Goal: Transaction & Acquisition: Obtain resource

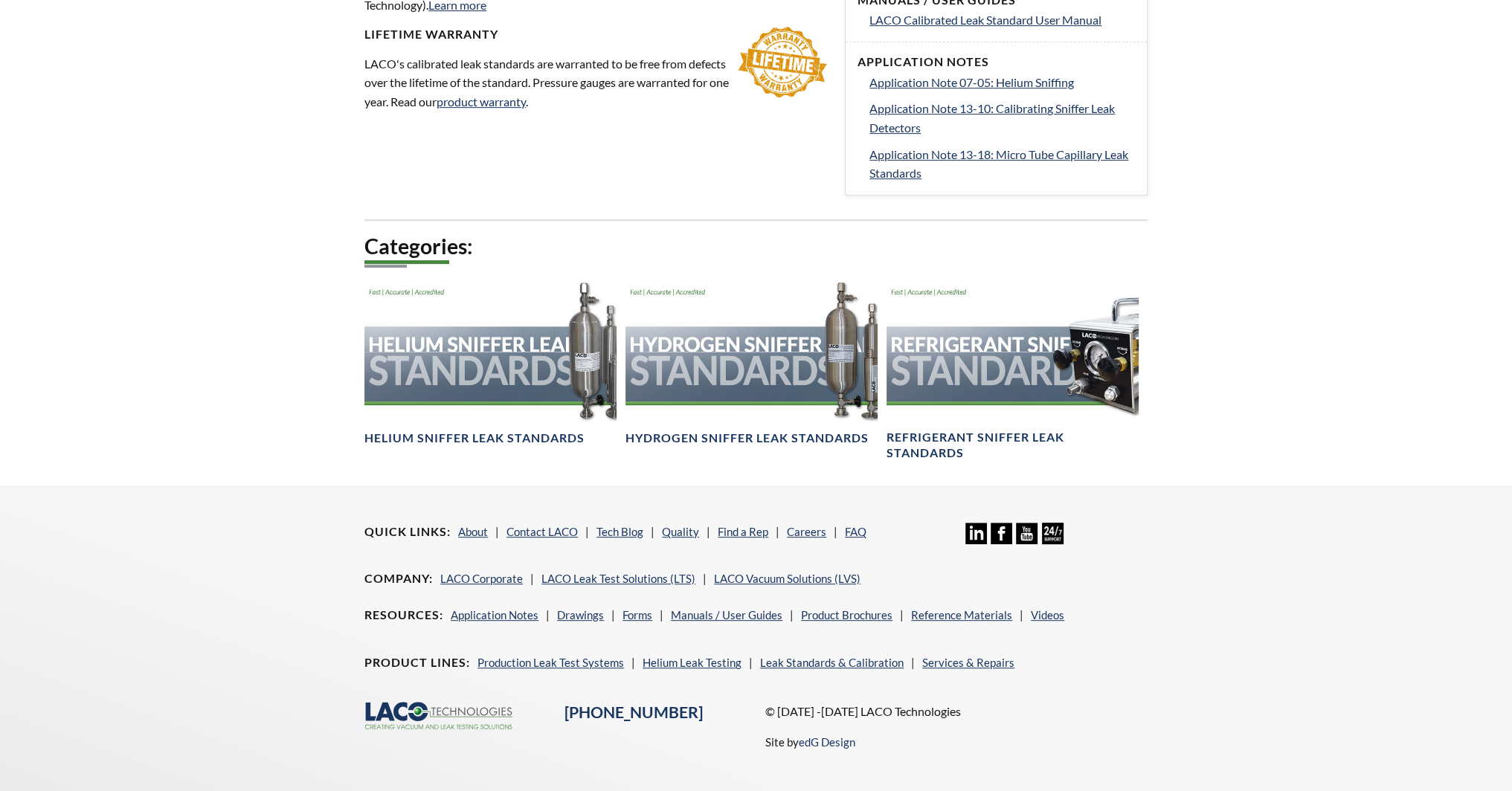
scroll to position [797, 0]
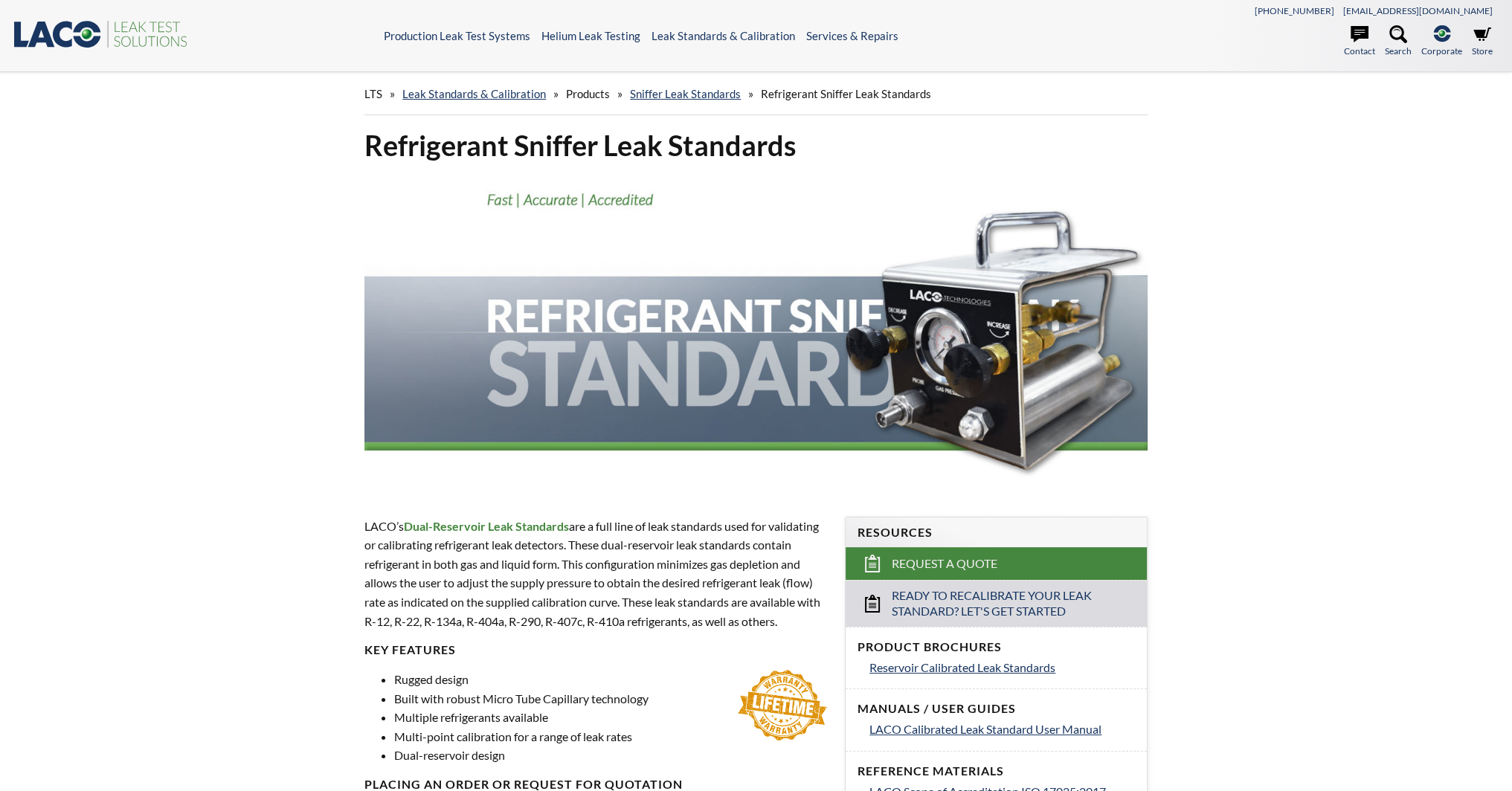
select select "Language Translate Widget"
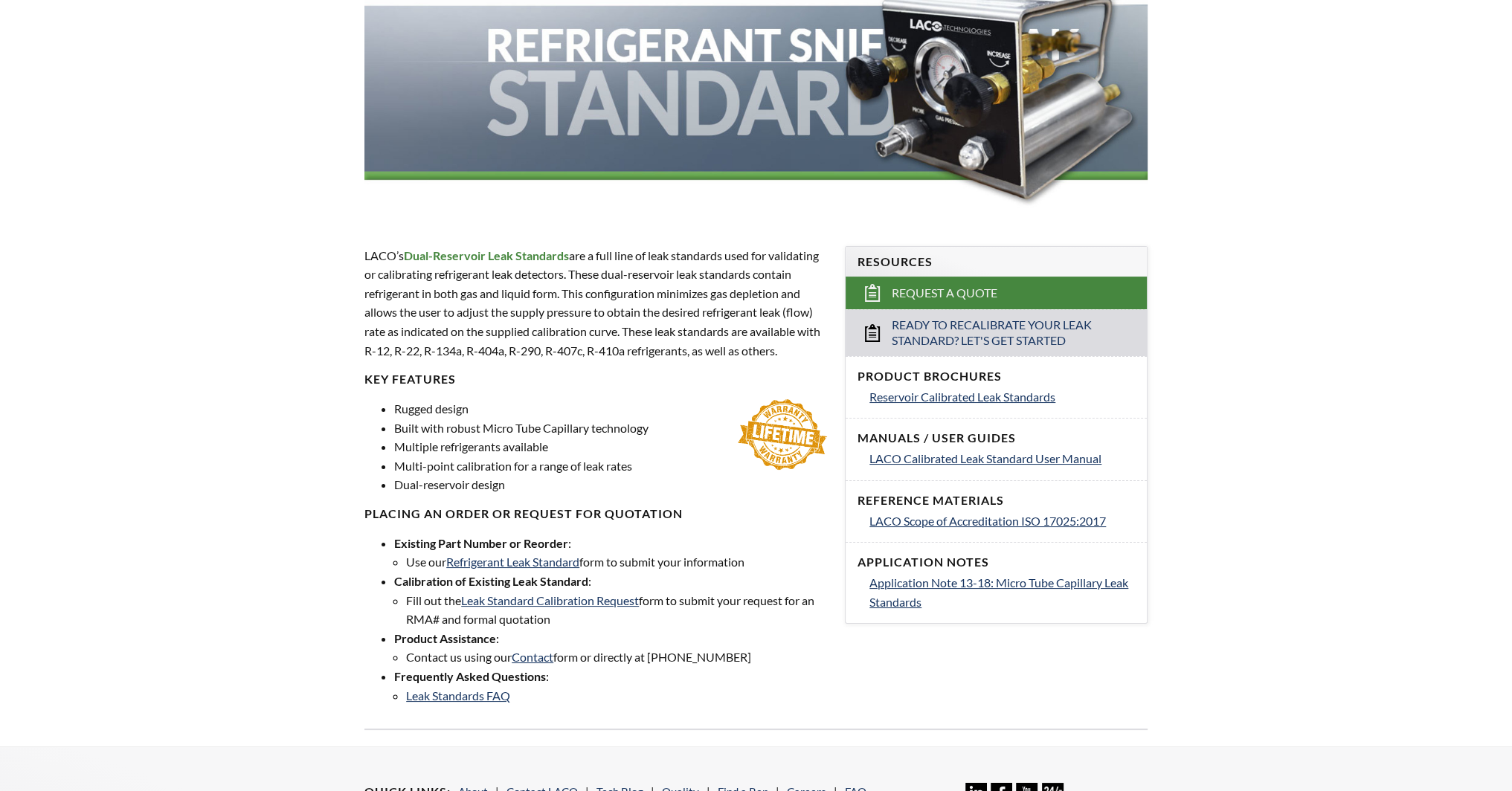
scroll to position [297, 0]
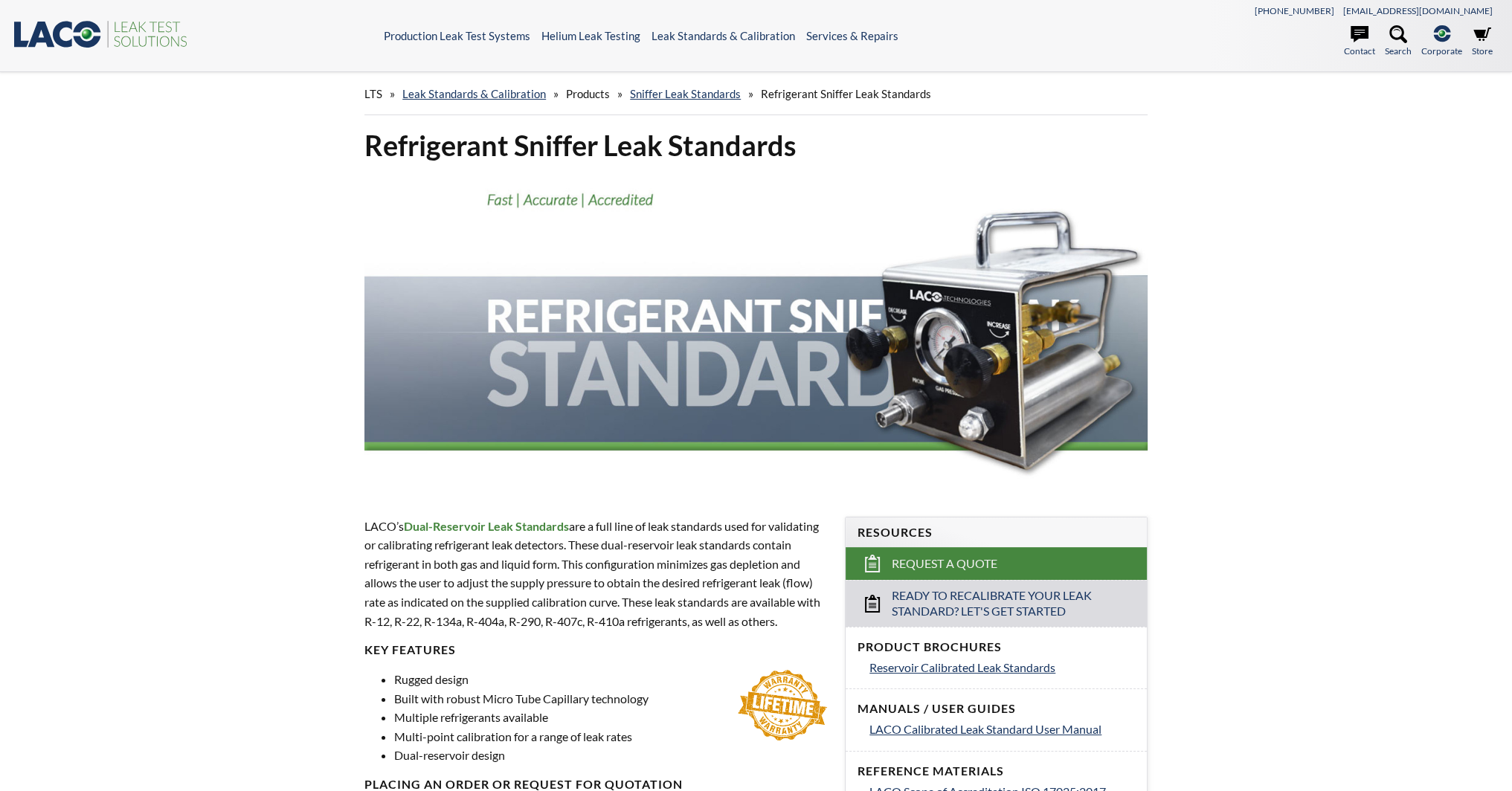
select select "Language Translate Widget"
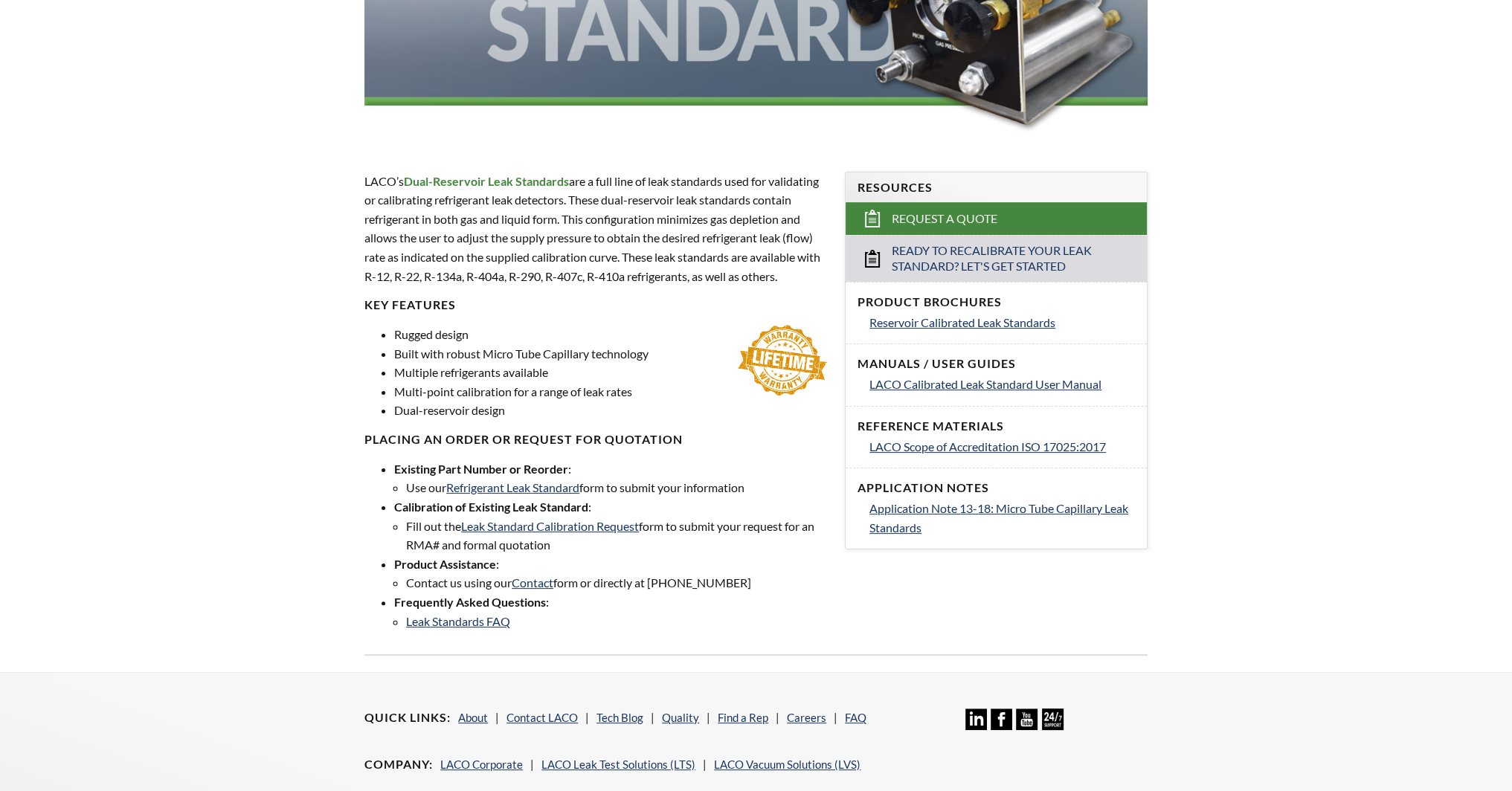
scroll to position [372, 0]
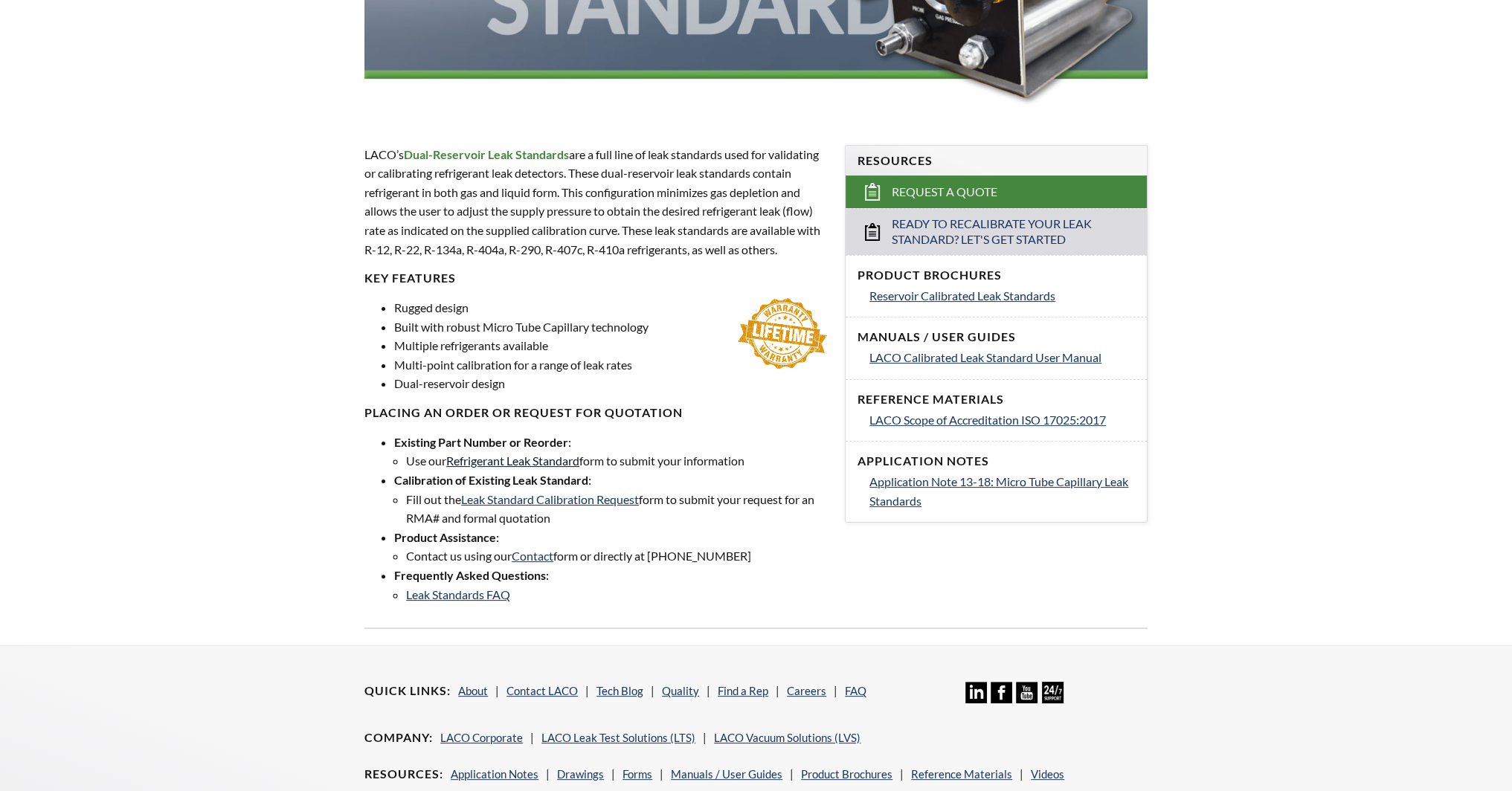
click at [495, 463] on link "Refrigerant Leak Standard" at bounding box center [513, 461] width 133 height 14
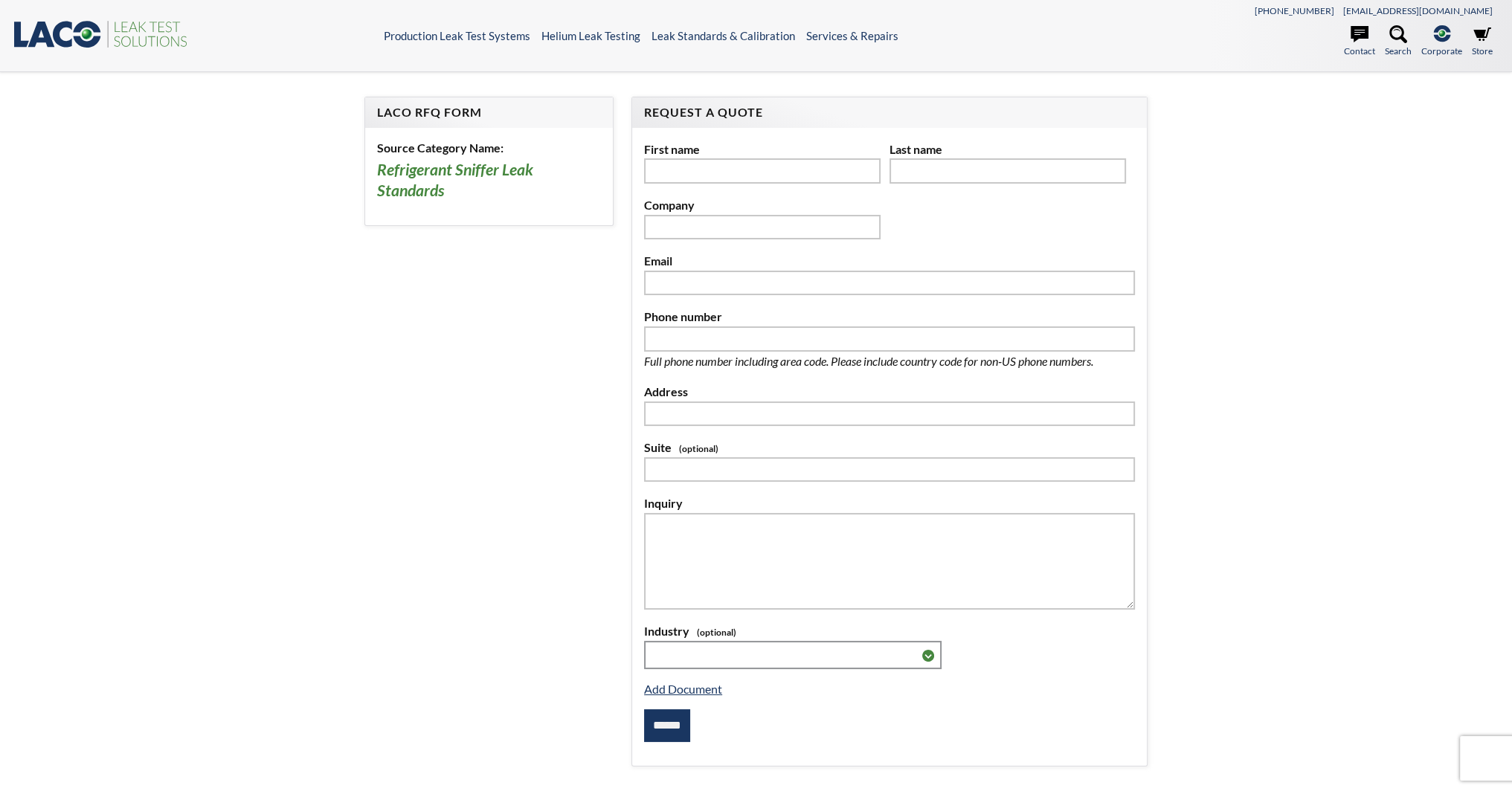
select select "Language Translate Widget"
